Goal: Transaction & Acquisition: Purchase product/service

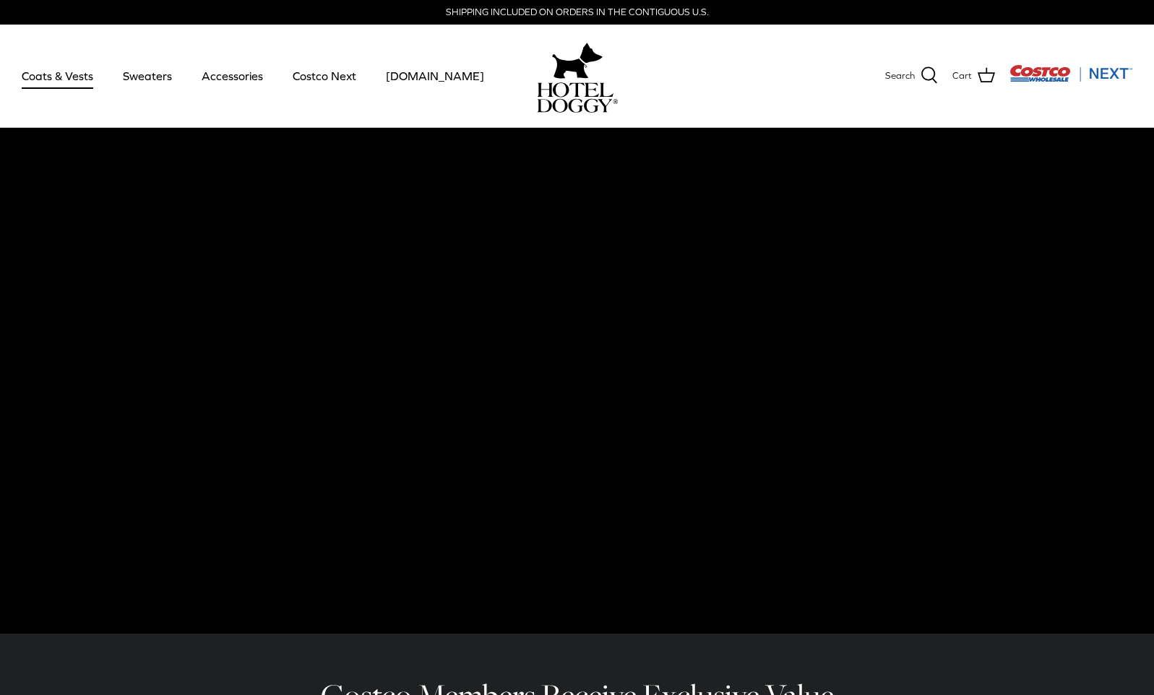
click at [78, 79] on link "Coats & Vests" at bounding box center [58, 75] width 98 height 49
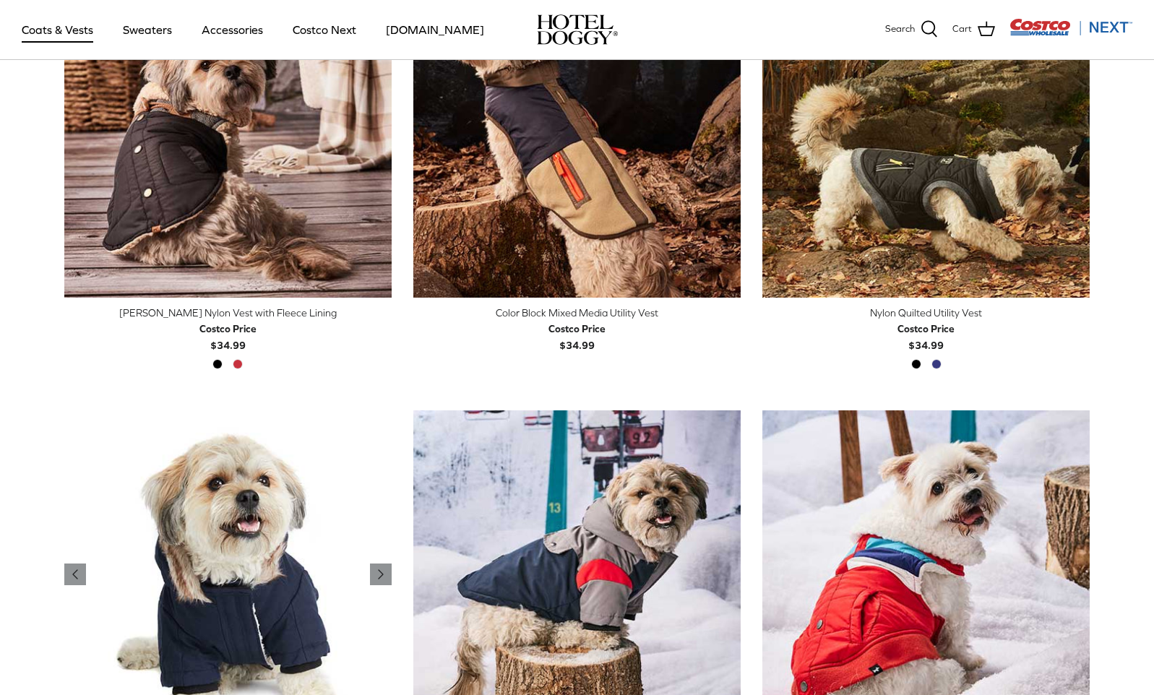
scroll to position [476, 0]
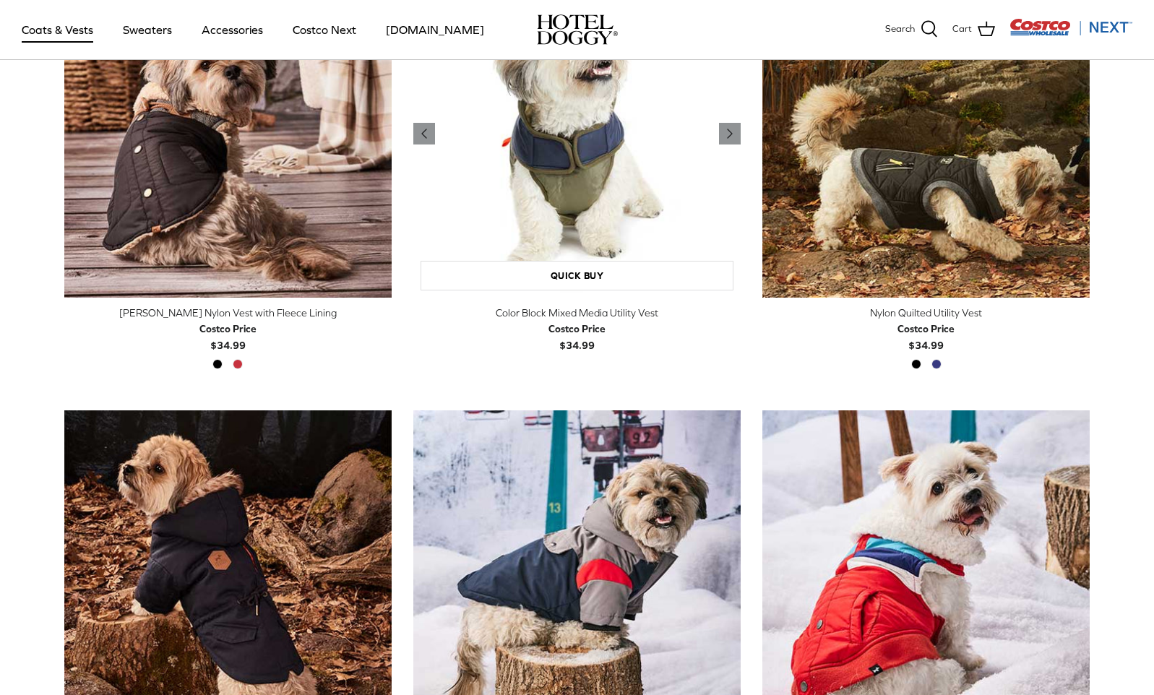
click at [490, 254] on img "Color Block Mixed Media Utility Vest" at bounding box center [576, 133] width 327 height 327
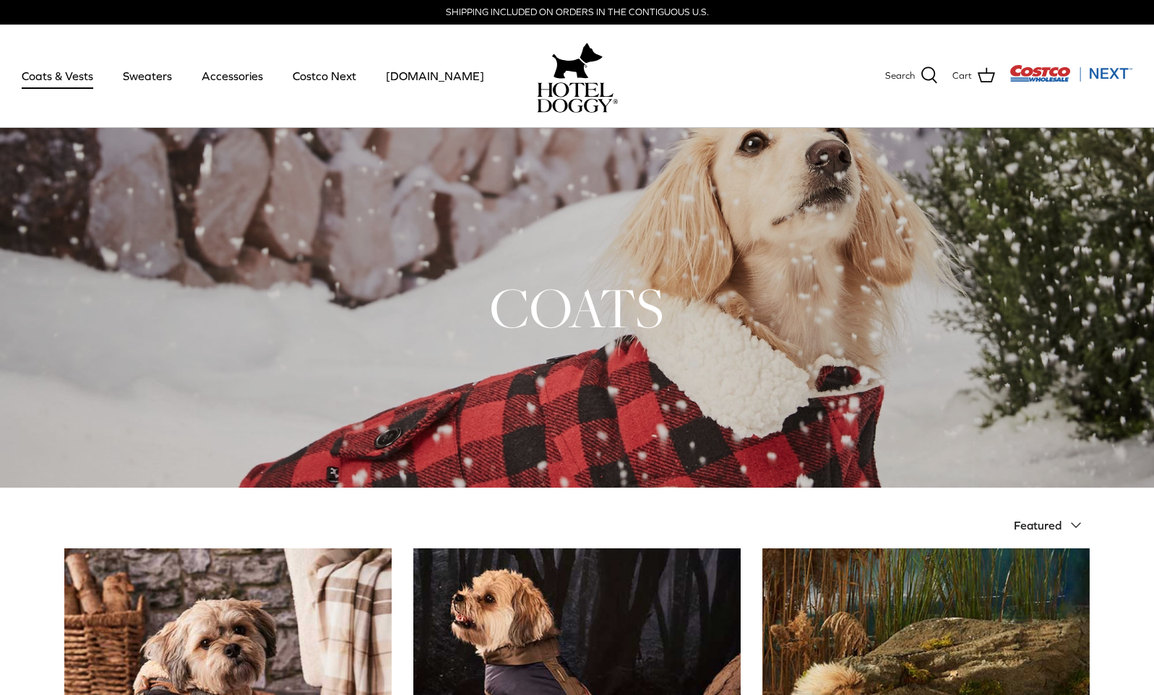
scroll to position [0, 0]
click at [243, 78] on link "Accessories" at bounding box center [232, 75] width 87 height 49
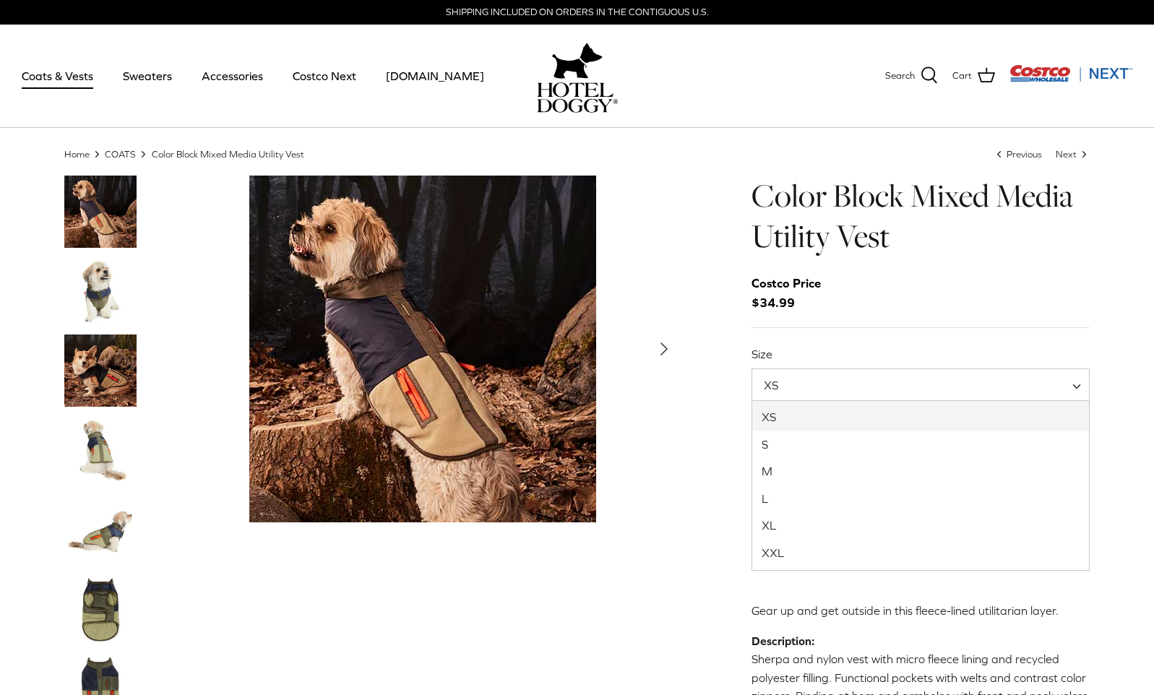
click at [1083, 385] on span at bounding box center [1082, 386] width 14 height 35
select select "XXL"
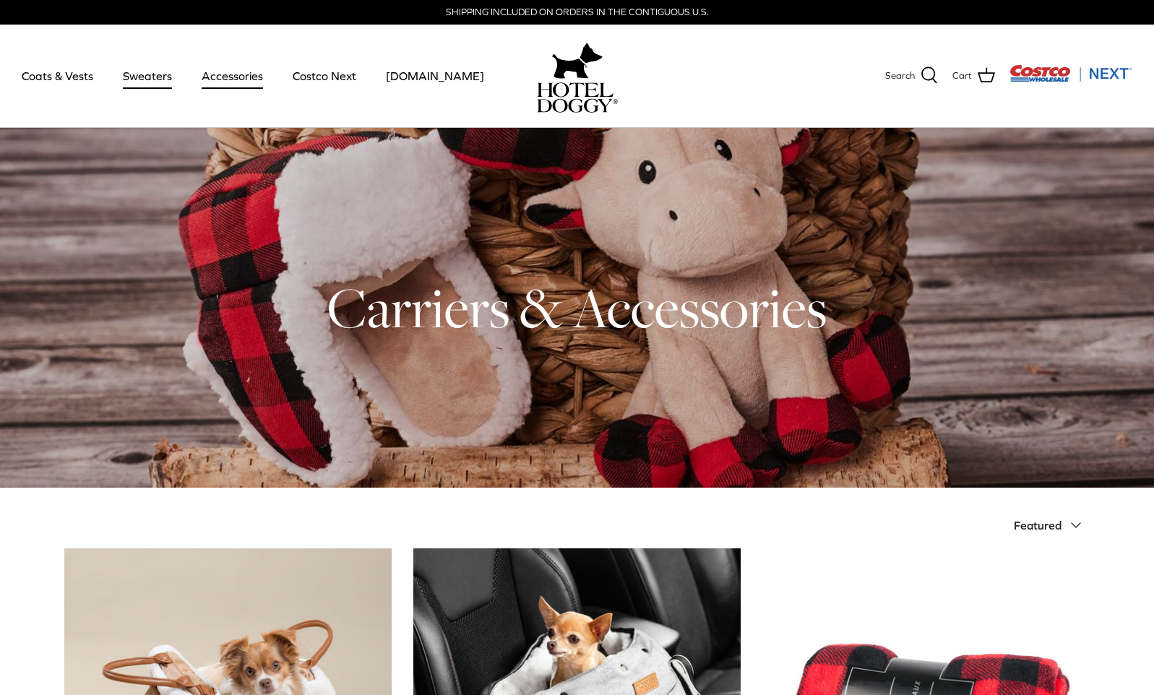
click at [152, 78] on link "Sweaters" at bounding box center [147, 75] width 75 height 49
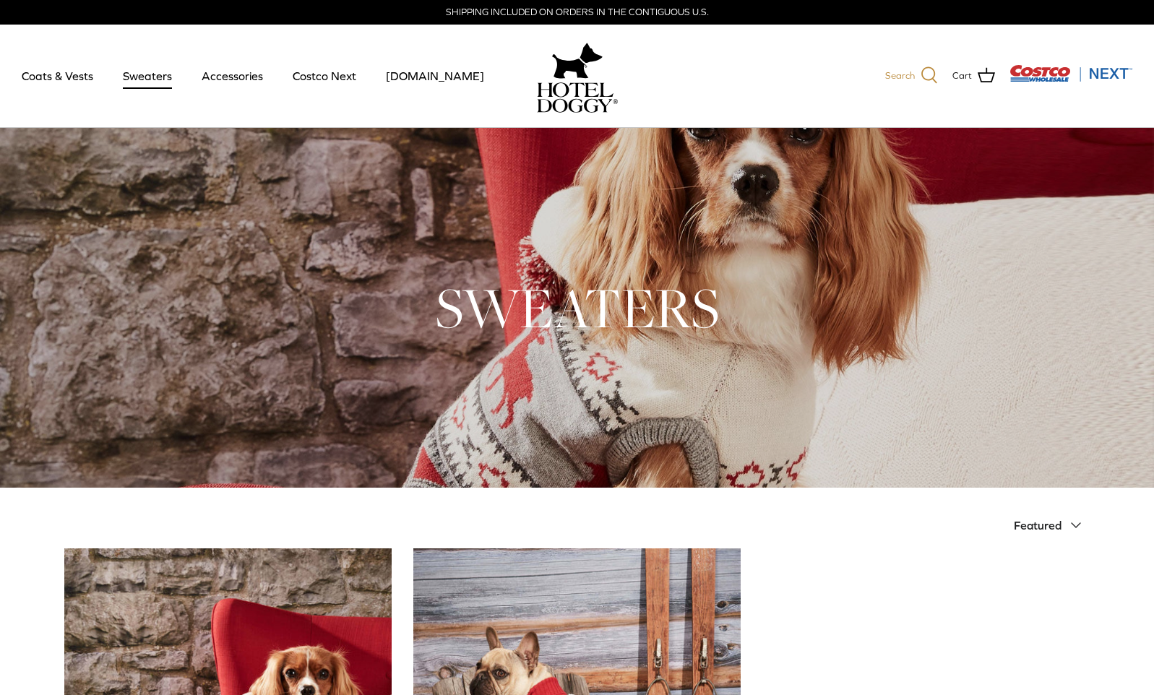
click at [925, 72] on icon at bounding box center [929, 74] width 17 height 17
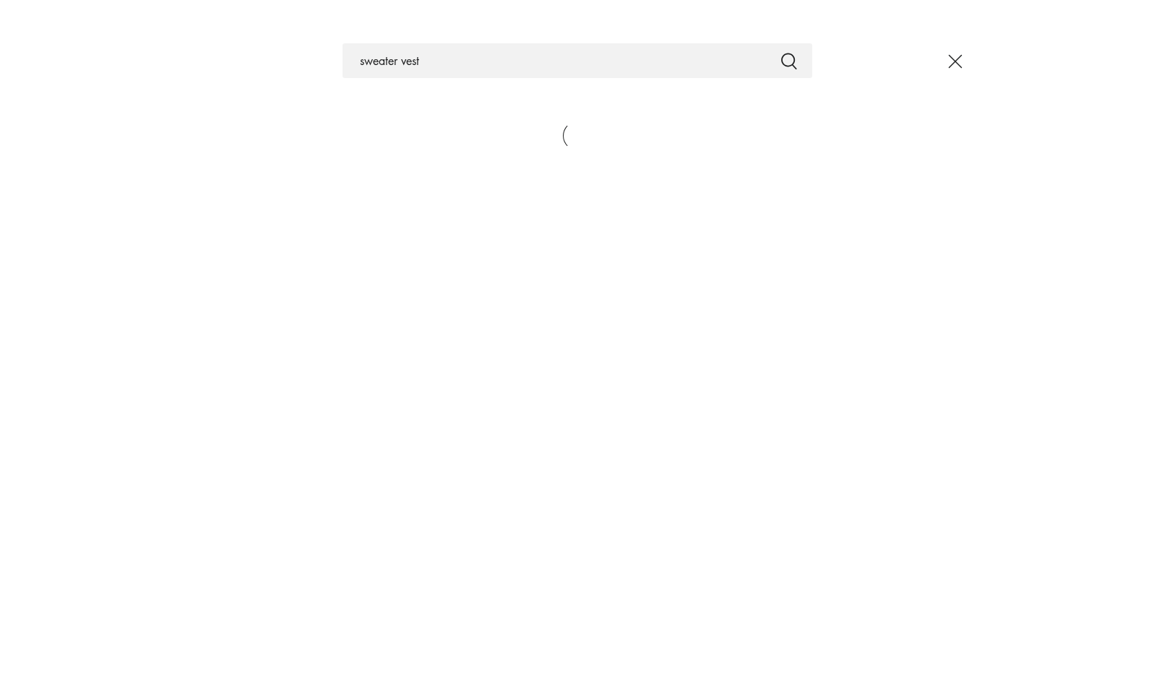
type input "sweater vest"
click at [789, 61] on button "Submit" at bounding box center [789, 60] width 17 height 19
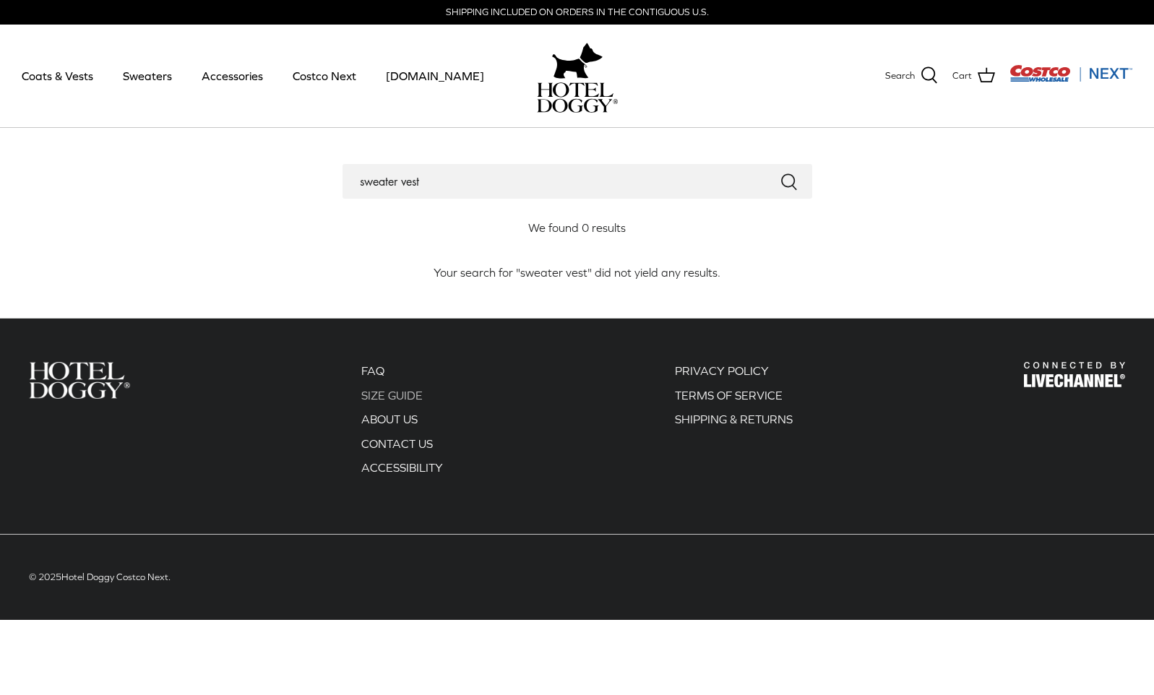
click at [417, 392] on link "SIZE GUIDE" at bounding box center [391, 395] width 61 height 13
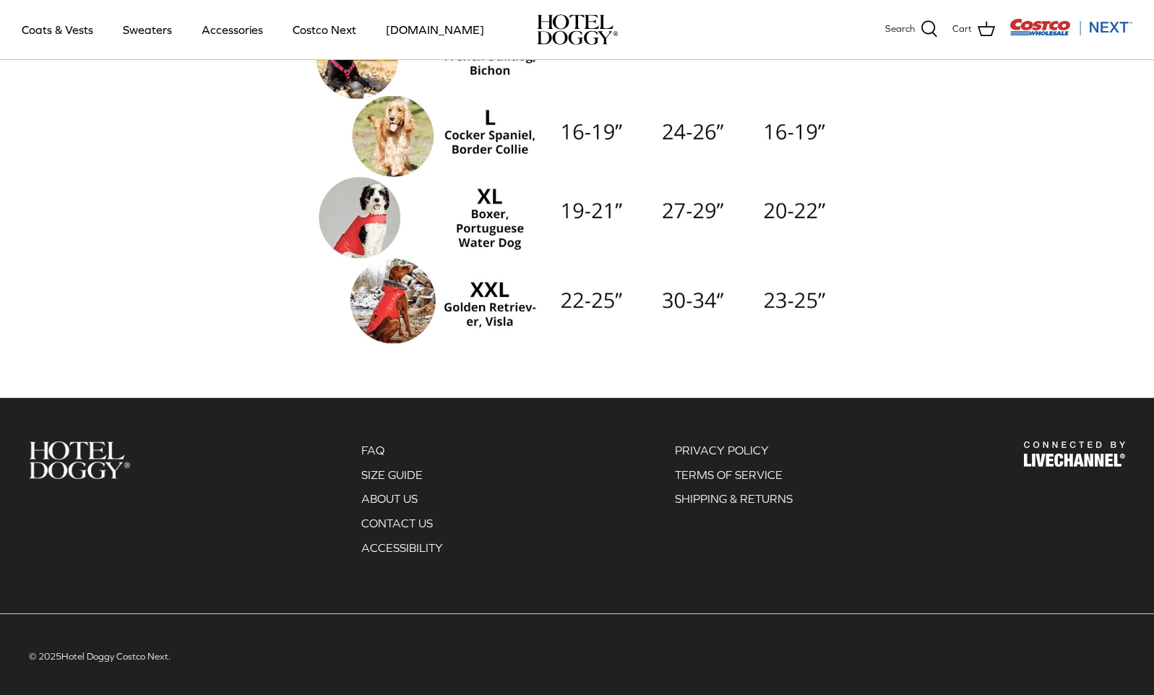
scroll to position [442, 0]
